Goal: Task Accomplishment & Management: Manage account settings

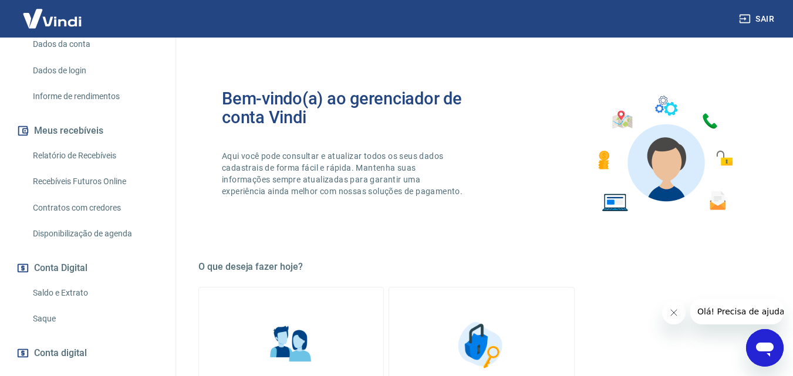
scroll to position [236, 0]
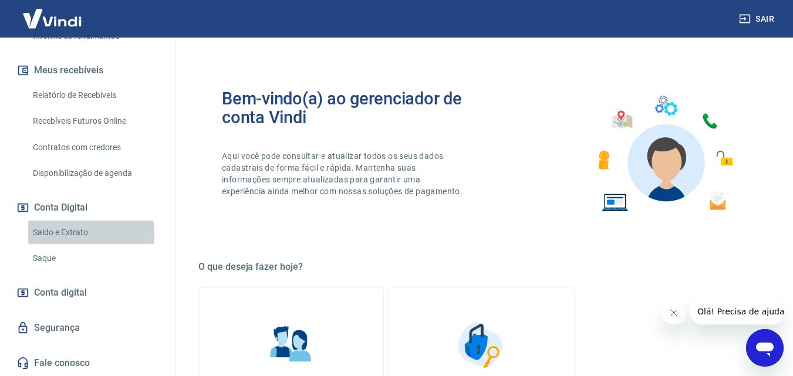
click at [67, 234] on link "Saldo e Extrato" at bounding box center [94, 233] width 133 height 24
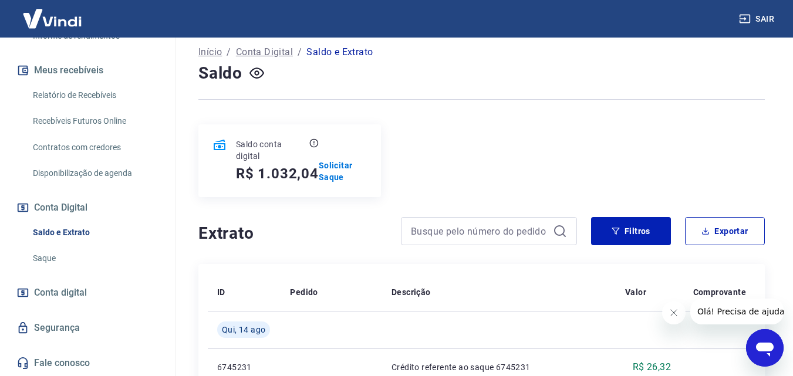
scroll to position [63, 0]
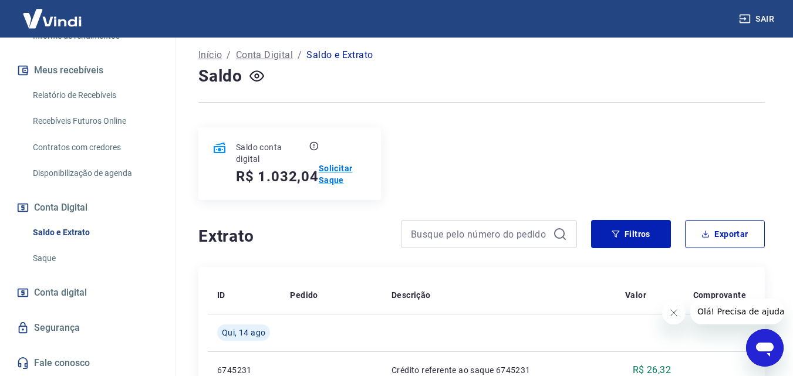
click at [334, 179] on p "Solicitar Saque" at bounding box center [343, 174] width 48 height 23
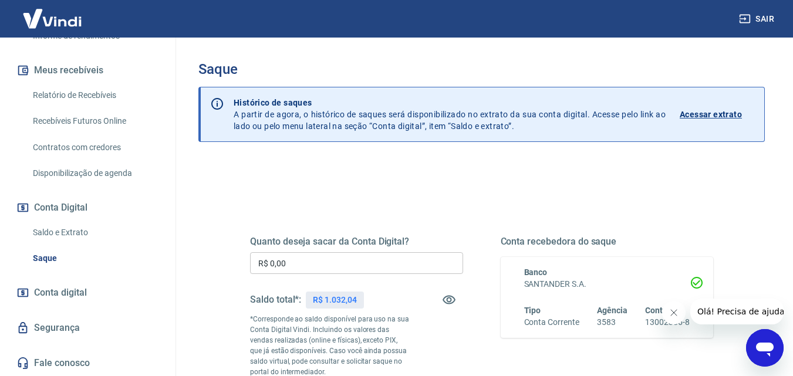
click at [344, 264] on input "R$ 0,00" at bounding box center [356, 263] width 213 height 22
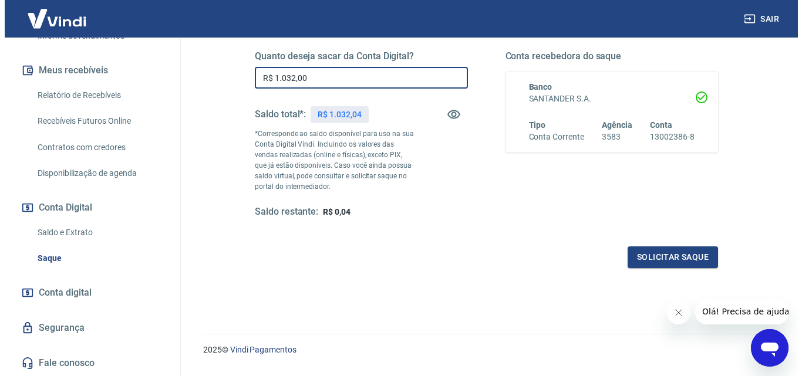
scroll to position [187, 0]
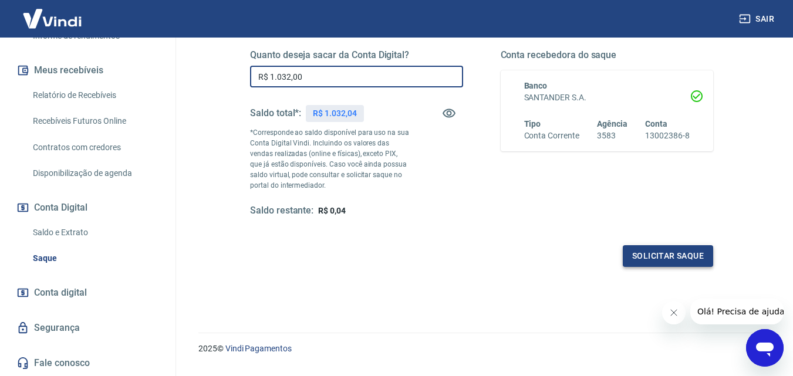
type input "R$ 1.032,00"
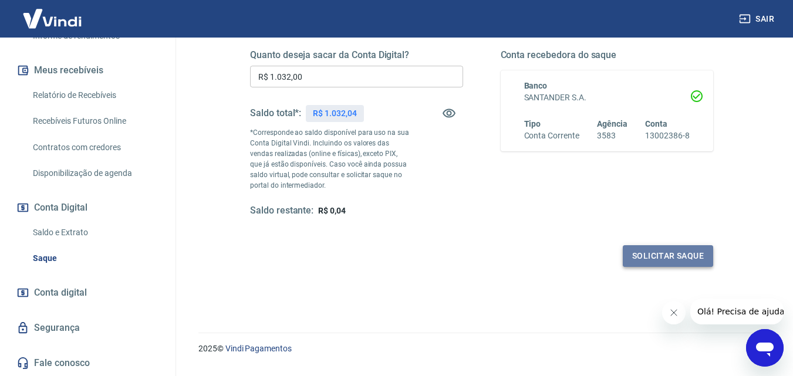
click at [654, 252] on button "Solicitar saque" at bounding box center [668, 256] width 90 height 22
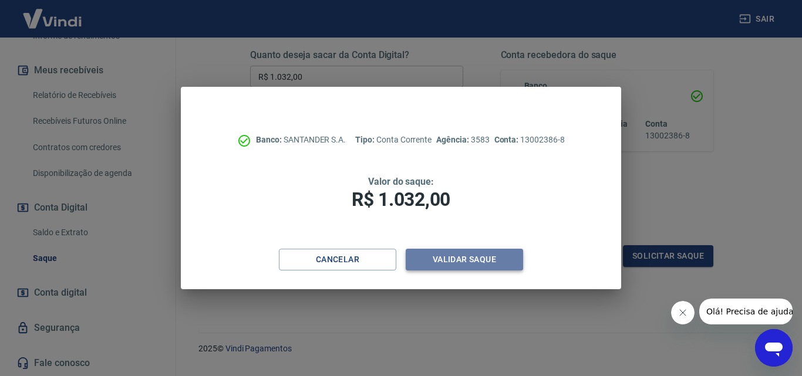
click at [451, 263] on button "Validar saque" at bounding box center [463, 260] width 117 height 22
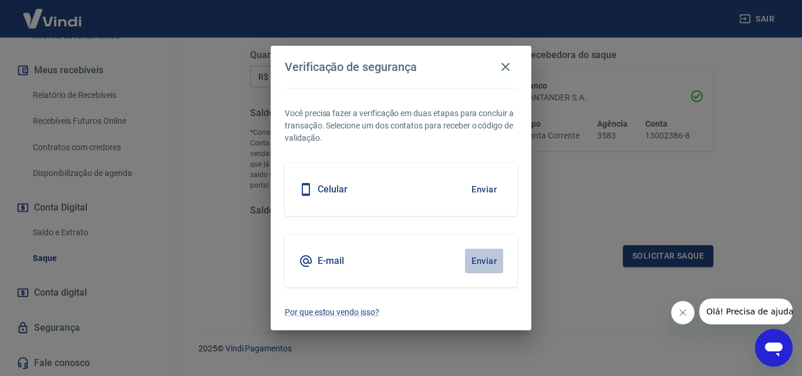
click at [474, 262] on button "Enviar" at bounding box center [484, 261] width 38 height 25
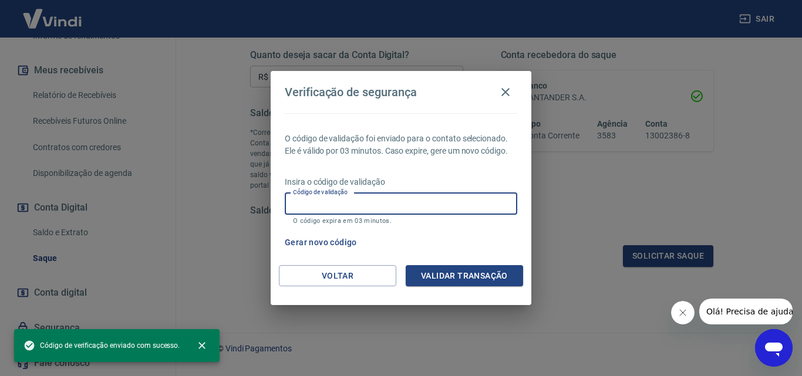
click at [401, 204] on input "Código de validação" at bounding box center [401, 204] width 232 height 22
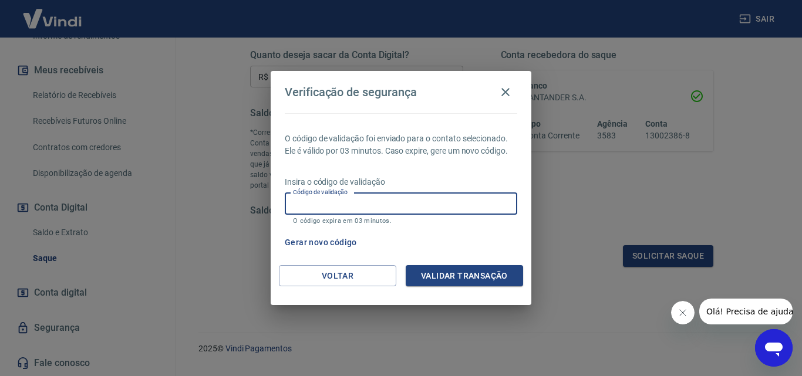
paste input "785951"
type input "785951"
click at [475, 279] on button "Validar transação" at bounding box center [463, 276] width 117 height 22
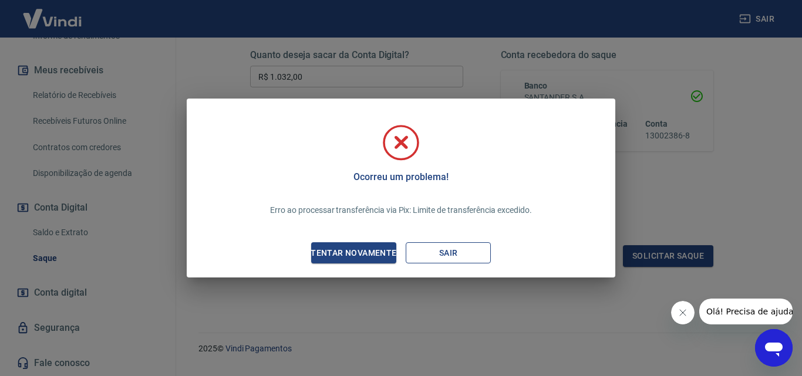
click at [468, 258] on button "Sair" at bounding box center [447, 253] width 85 height 22
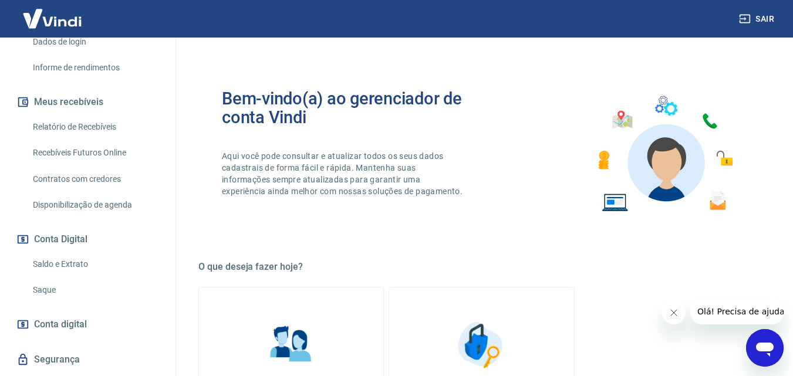
scroll to position [212, 0]
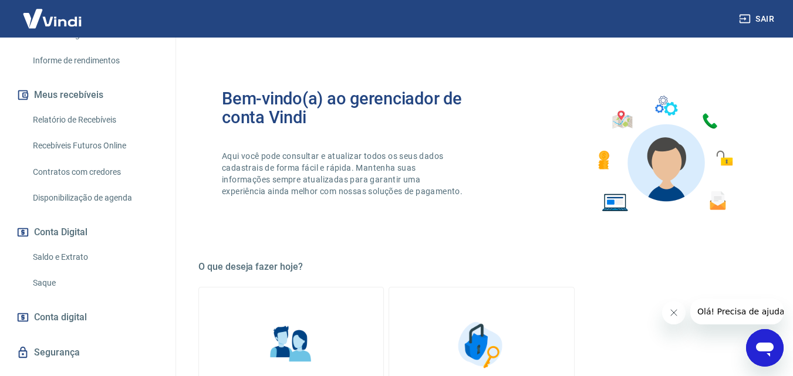
click at [75, 255] on link "Saldo e Extrato" at bounding box center [94, 257] width 133 height 24
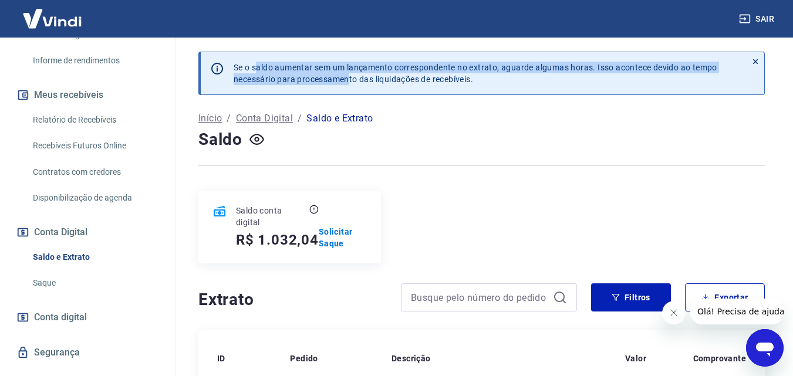
drag, startPoint x: 259, startPoint y: 64, endPoint x: 343, endPoint y: 75, distance: 85.2
click at [343, 75] on p "Se o saldo aumentar sem um lançamento correspondente no extrato, aguarde alguma…" at bounding box center [476, 73] width 484 height 23
click at [340, 235] on p "Solicitar Saque" at bounding box center [343, 237] width 48 height 23
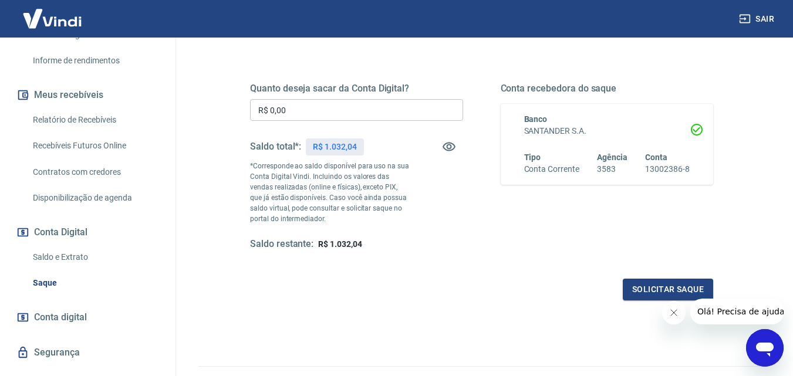
scroll to position [153, 0]
click at [50, 283] on link "Saque" at bounding box center [94, 283] width 133 height 24
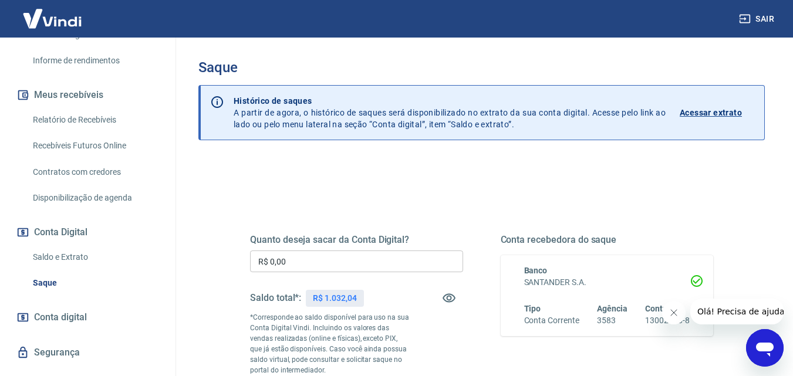
scroll to position [0, 0]
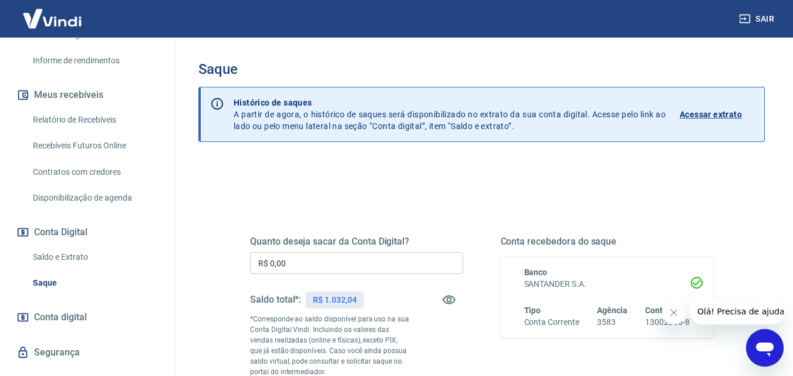
click at [705, 119] on p "Acessar extrato" at bounding box center [711, 115] width 62 height 12
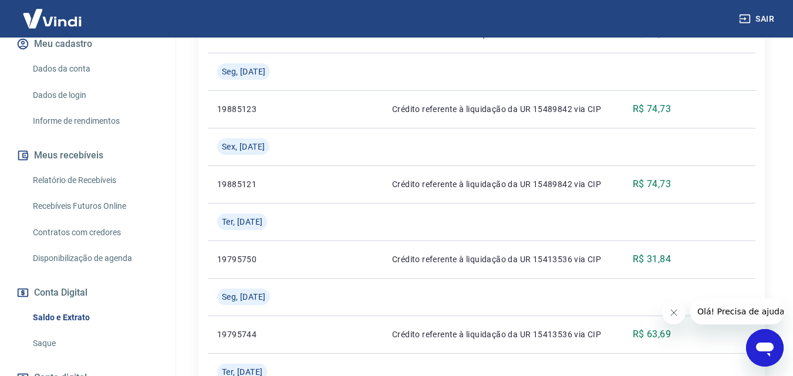
scroll to position [236, 0]
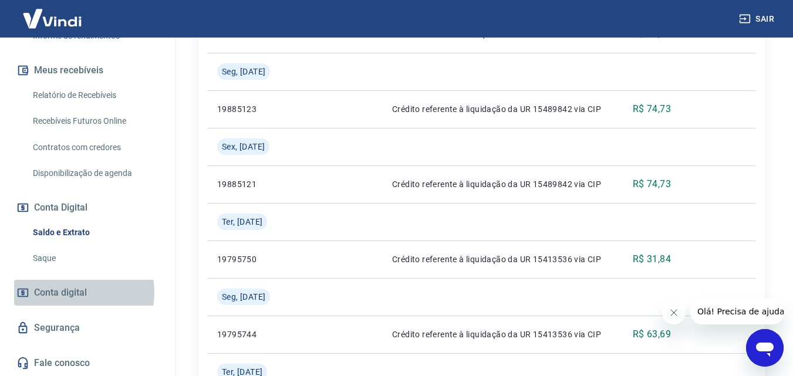
click at [69, 292] on span "Conta digital" at bounding box center [60, 293] width 53 height 16
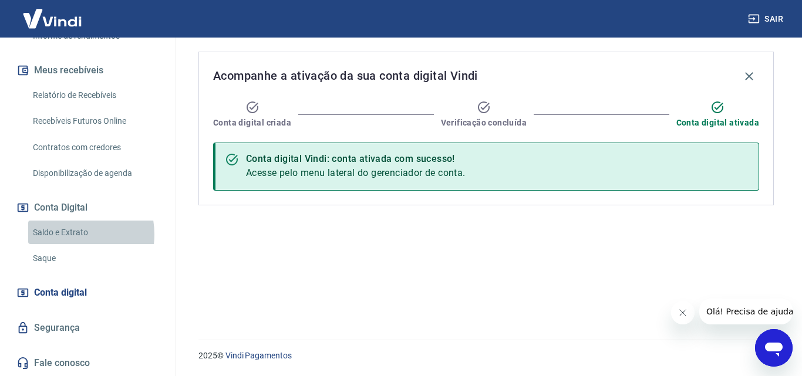
click at [72, 234] on link "Saldo e Extrato" at bounding box center [94, 233] width 133 height 24
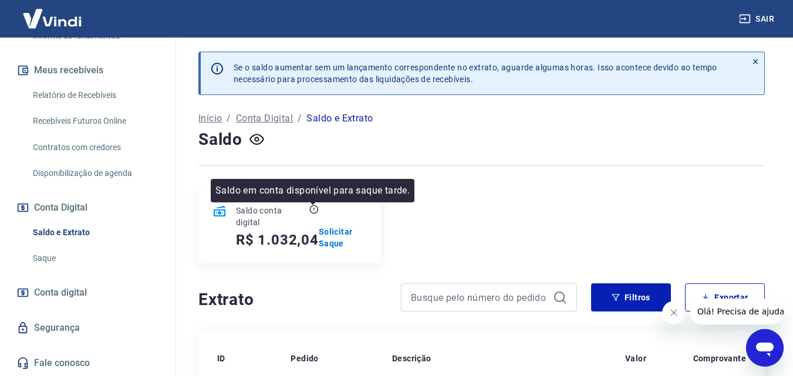
click at [314, 211] on icon at bounding box center [313, 209] width 9 height 9
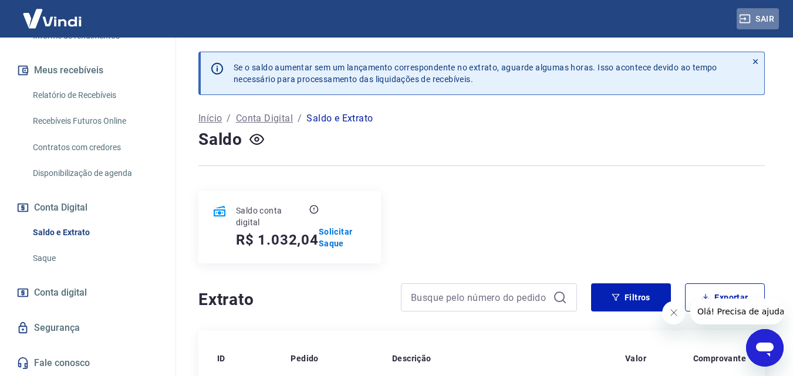
click at [765, 22] on button "Sair" at bounding box center [757, 19] width 42 height 22
